Goal: Navigation & Orientation: Find specific page/section

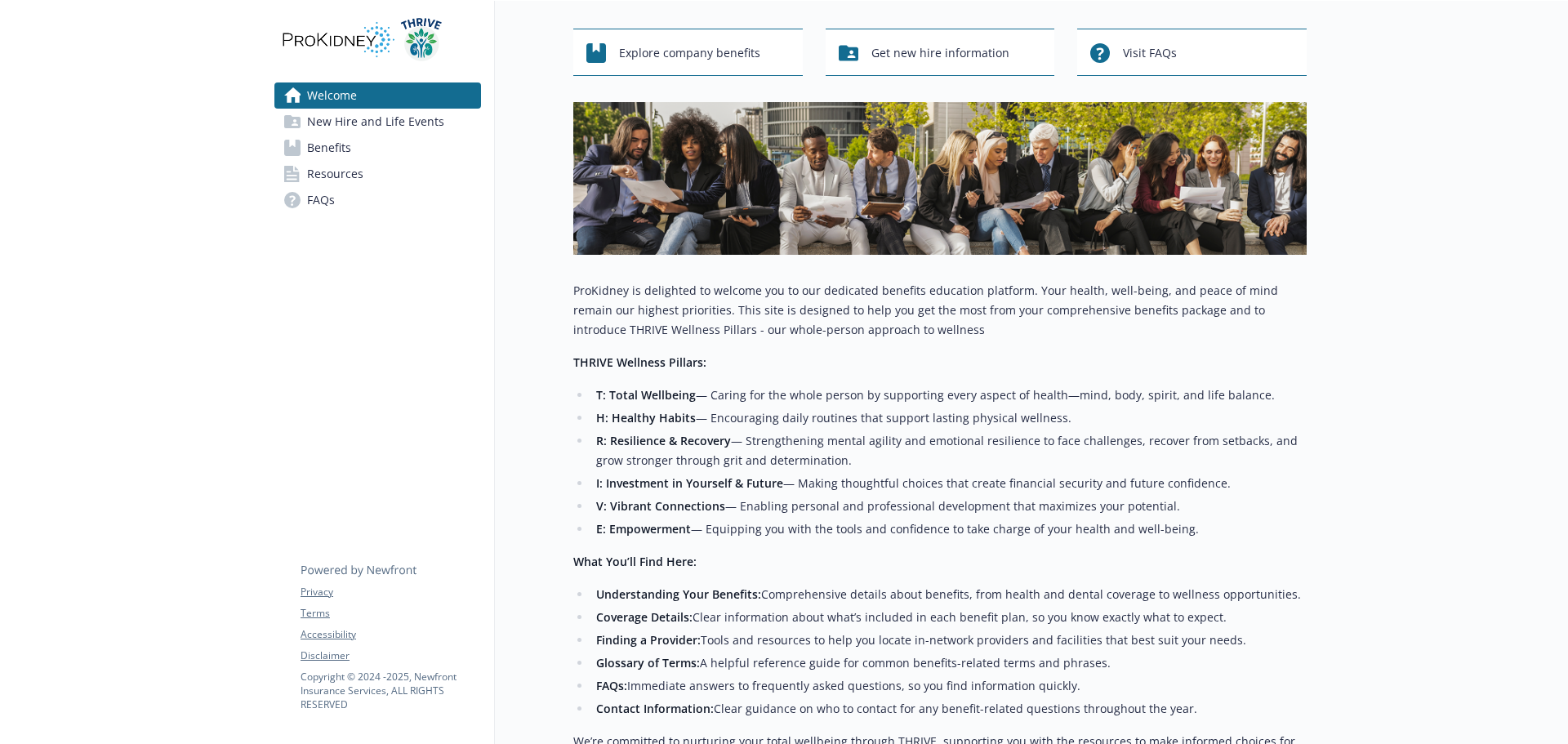
scroll to position [0, 12]
